Goal: Task Accomplishment & Management: Complete application form

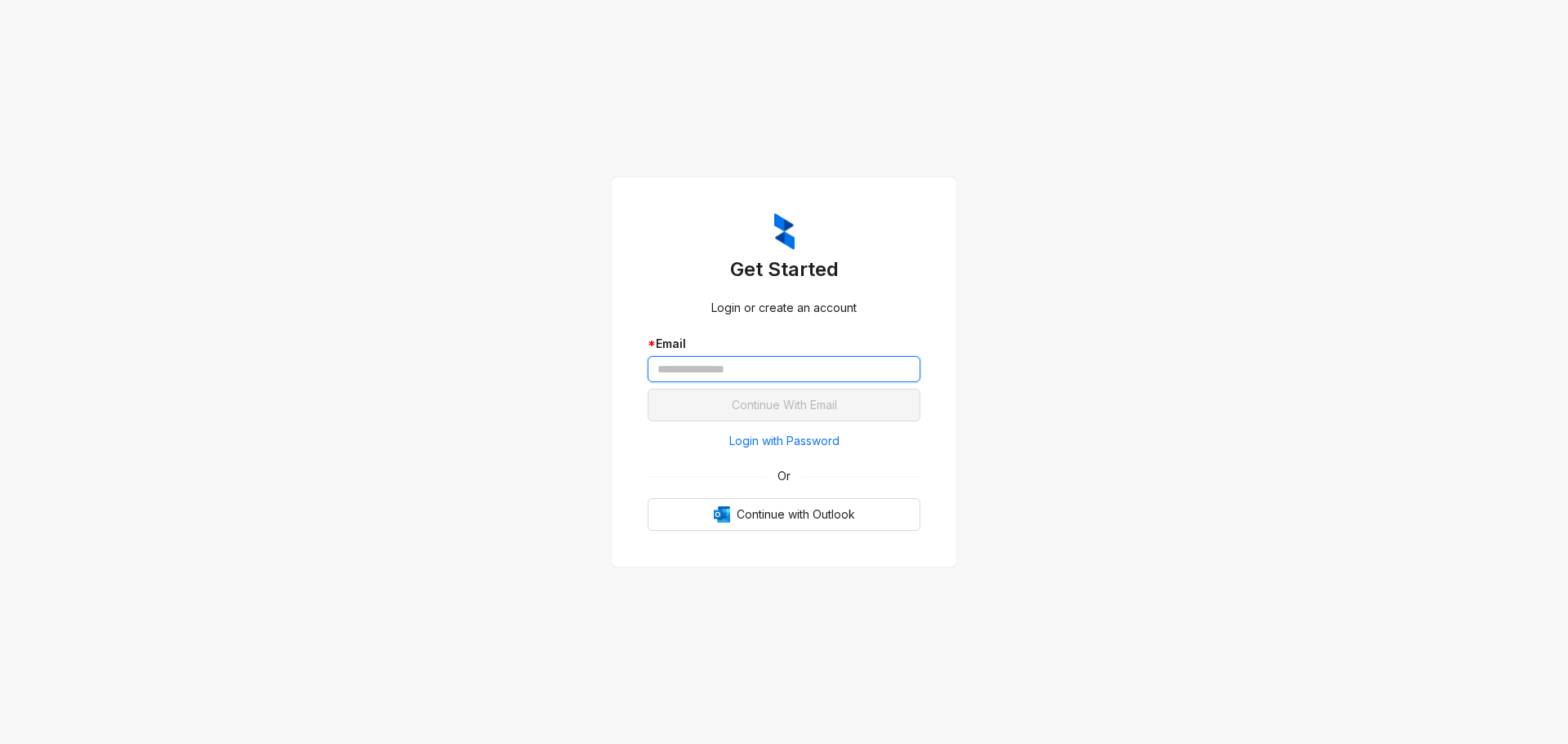
click at [716, 376] on input "text" at bounding box center [784, 368] width 273 height 26
click at [688, 370] on input "text" at bounding box center [784, 368] width 273 height 26
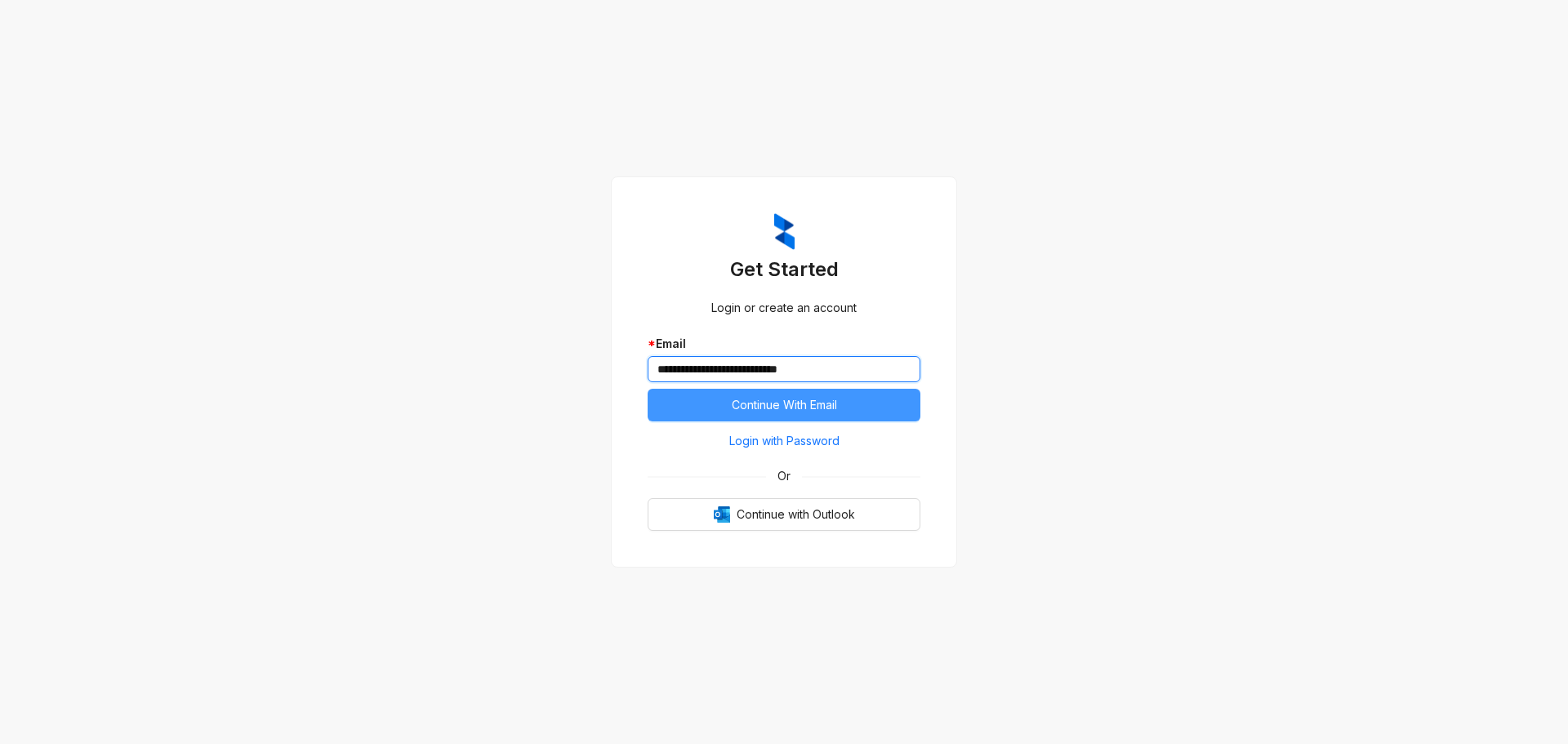
type input "**********"
click at [822, 408] on span "Continue With Email" at bounding box center [784, 404] width 105 height 18
